Goal: Information Seeking & Learning: Learn about a topic

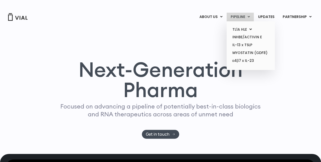
click at [239, 17] on link "PIPELINE" at bounding box center [240, 17] width 27 height 9
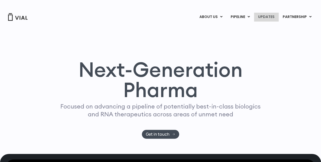
click at [270, 17] on link "UPDATES" at bounding box center [266, 17] width 24 height 9
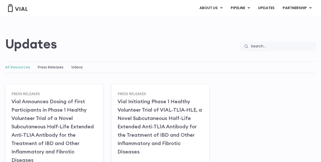
scroll to position [51, 0]
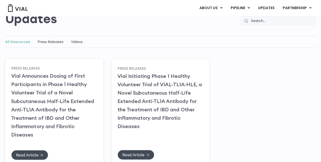
click at [50, 85] on link "Vial Announces Dosing of First Participants in Phase 1 Healthy Volunteer Trial …" at bounding box center [52, 105] width 83 height 65
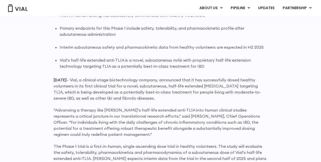
scroll to position [356, 0]
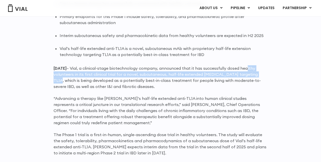
drag, startPoint x: 257, startPoint y: 69, endPoint x: 259, endPoint y: 76, distance: 7.2
click at [259, 76] on p "June 25, 2025 – Vial, a clinical-stage biotechnology company, announced that it…" at bounding box center [161, 77] width 214 height 24
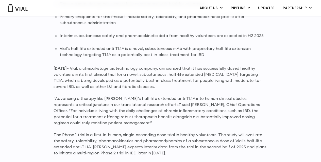
drag, startPoint x: 251, startPoint y: 81, endPoint x: 254, endPoint y: 89, distance: 8.6
click at [254, 89] on p "June 25, 2025 – Vial, a clinical-stage biotechnology company, announced that it…" at bounding box center [161, 77] width 214 height 24
click at [77, 89] on p "June 25, 2025 – Vial, a clinical-stage biotechnology company, announced that it…" at bounding box center [161, 77] width 214 height 24
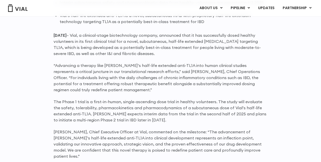
scroll to position [381, 0]
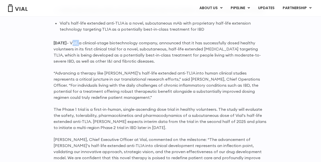
drag, startPoint x: 85, startPoint y: 43, endPoint x: 92, endPoint y: 45, distance: 7.8
click at [92, 45] on p "June 25, 2025 – Vial, a clinical-stage biotechnology company, announced that it…" at bounding box center [161, 52] width 214 height 24
copy p "Vial,"
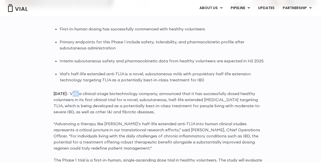
scroll to position [356, 0]
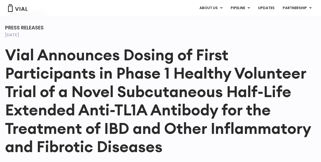
scroll to position [25, 0]
drag, startPoint x: 4, startPoint y: 54, endPoint x: 34, endPoint y: 51, distance: 29.8
copy h1 "Vial"
